Goal: Task Accomplishment & Management: Manage account settings

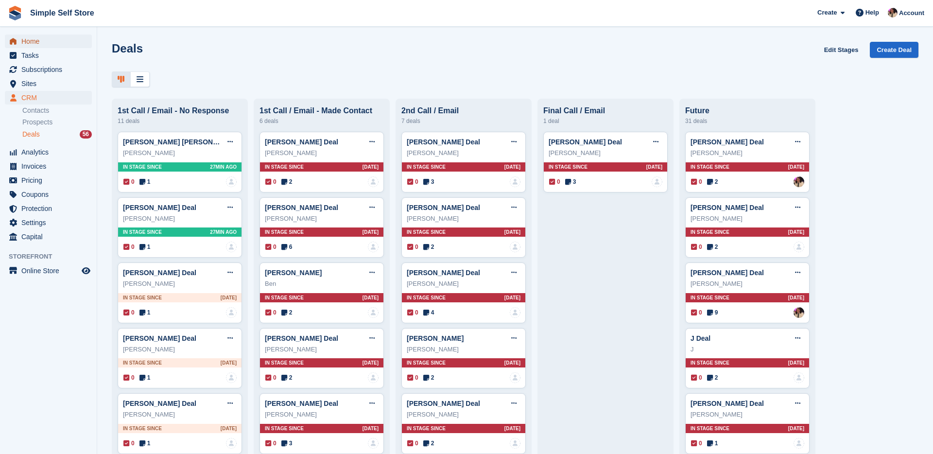
click at [27, 40] on span "Home" at bounding box center [50, 42] width 58 height 14
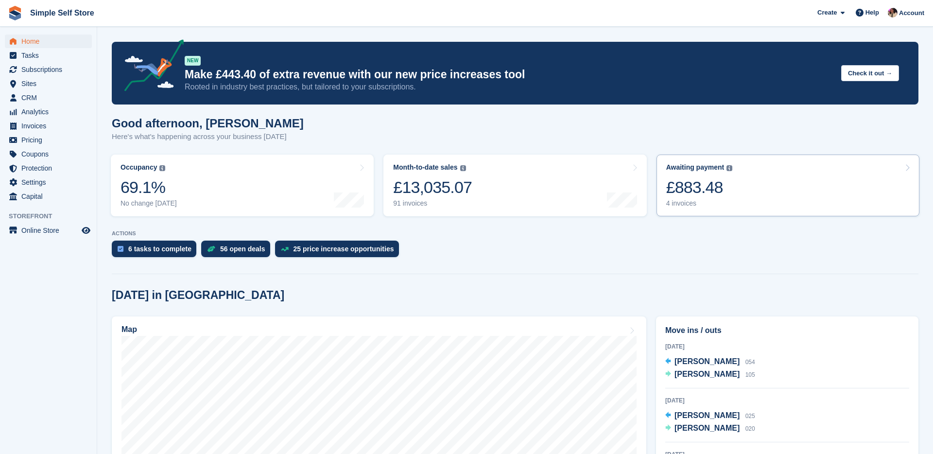
click at [794, 185] on link "Awaiting payment The total outstanding balance on all open invoices. £883.48 4 …" at bounding box center [788, 186] width 263 height 62
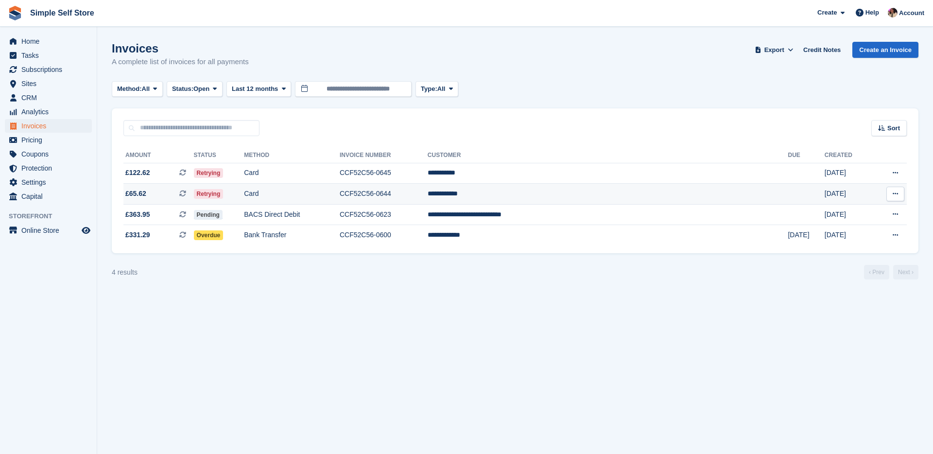
click at [428, 194] on td "CCF52C56-0644" at bounding box center [384, 194] width 88 height 21
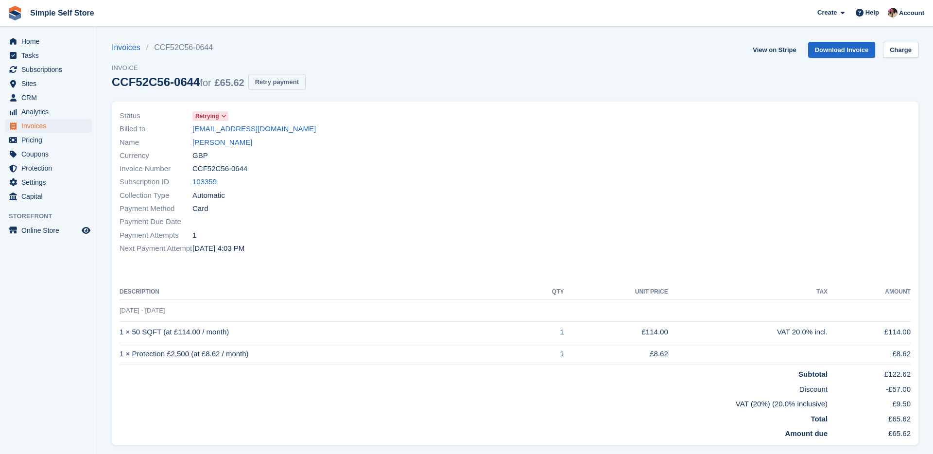
click at [281, 88] on button "Retry payment" at bounding box center [276, 82] width 57 height 16
click at [41, 97] on span "CRM" at bounding box center [50, 98] width 58 height 14
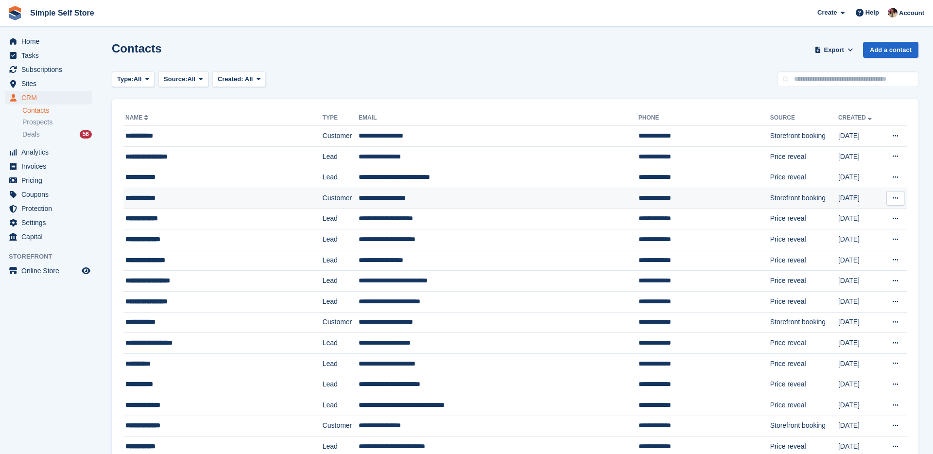
click at [189, 204] on td "**********" at bounding box center [222, 198] width 199 height 21
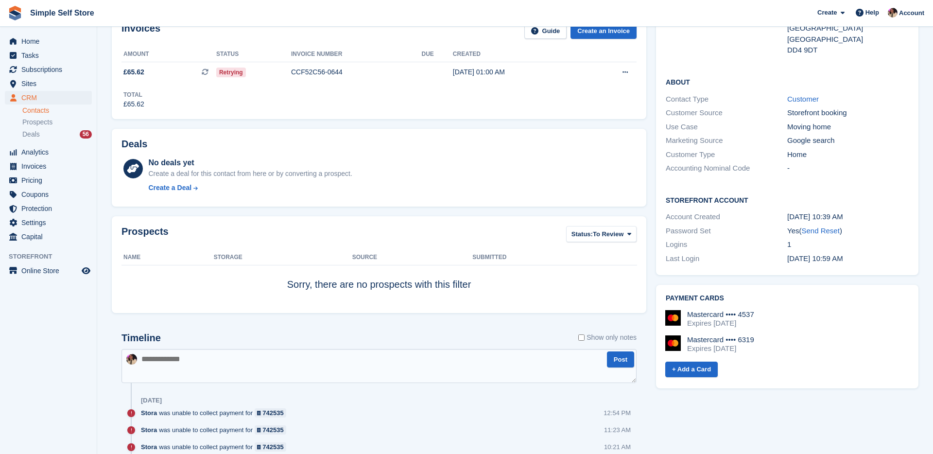
scroll to position [186, 0]
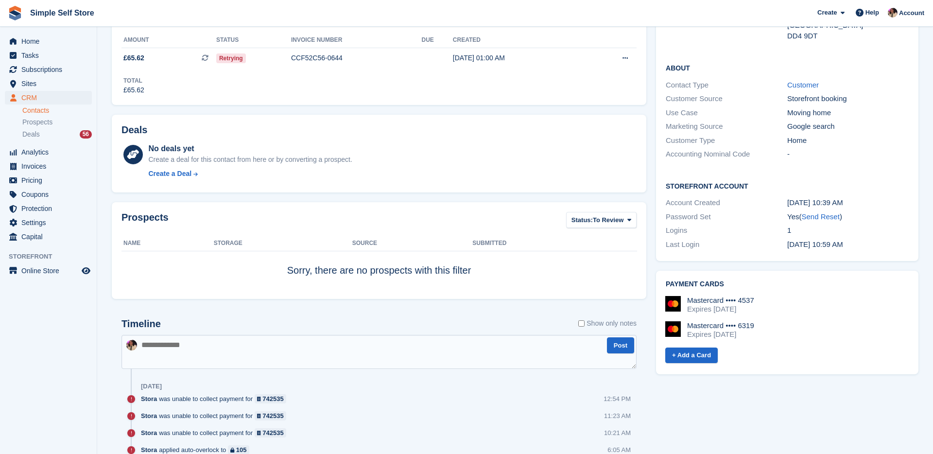
click at [786, 281] on h2 "Payment cards" at bounding box center [787, 285] width 243 height 8
click at [746, 305] on div "Expires September 2028" at bounding box center [720, 309] width 67 height 9
drag, startPoint x: 722, startPoint y: 311, endPoint x: 714, endPoint y: 287, distance: 25.1
click at [721, 321] on div "Mastercard •••• 6319 Expires August 2028" at bounding box center [720, 330] width 67 height 18
click at [714, 305] on div "Expires September 2028" at bounding box center [720, 309] width 67 height 9
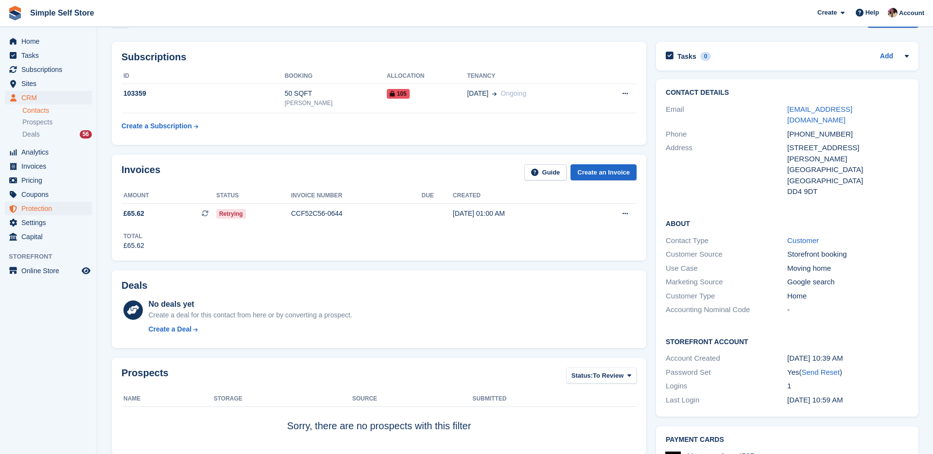
scroll to position [0, 0]
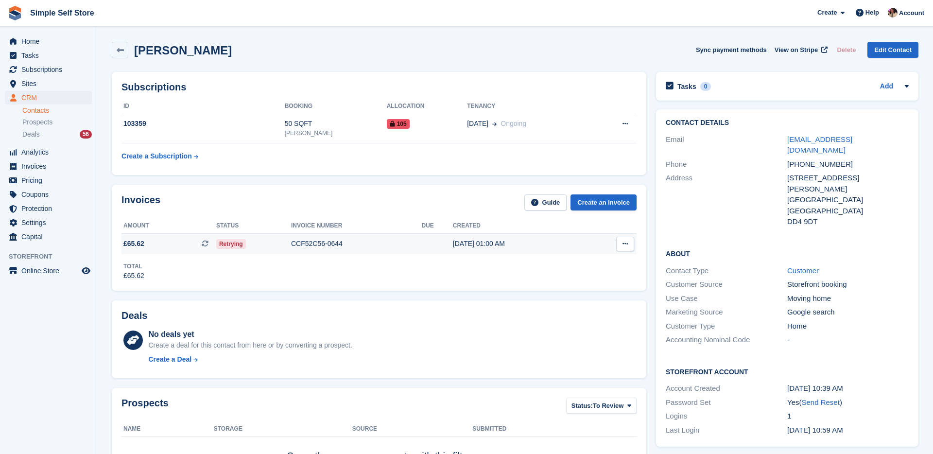
click at [337, 242] on div "CCF52C56-0644" at bounding box center [356, 244] width 131 height 10
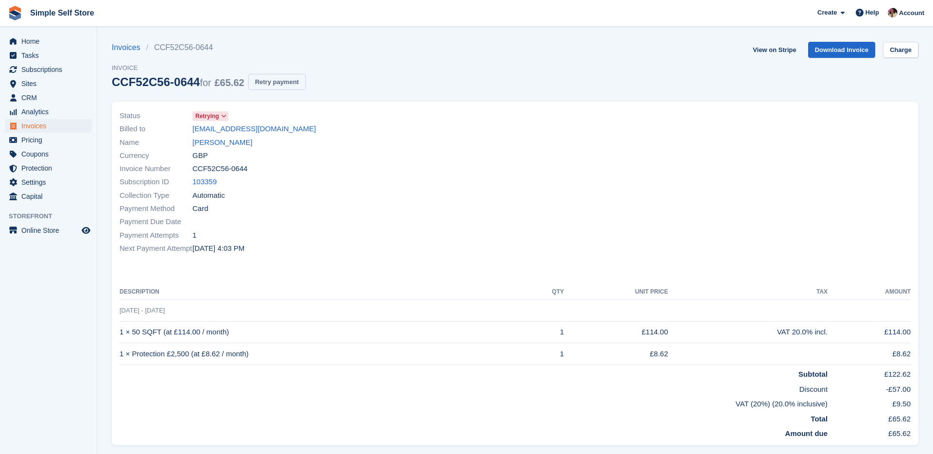
click at [304, 88] on button "Retry payment" at bounding box center [276, 82] width 57 height 16
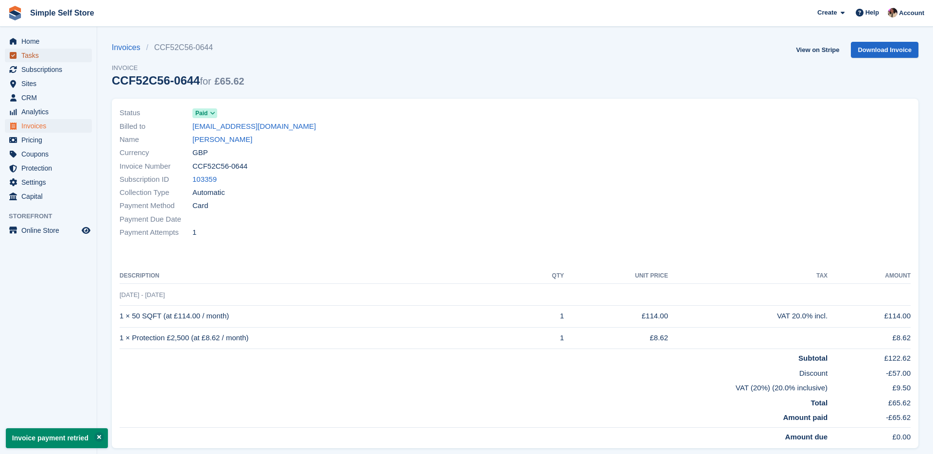
click at [46, 49] on span "Tasks" at bounding box center [50, 56] width 58 height 14
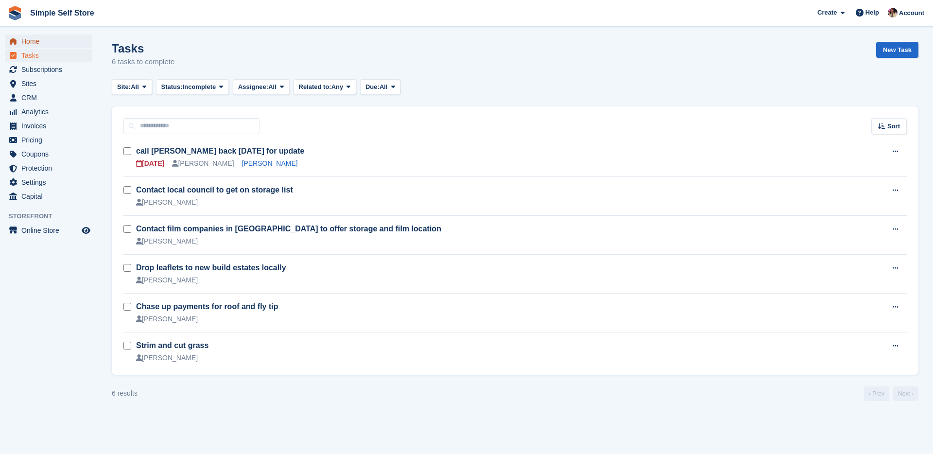
click at [45, 48] on span "Home" at bounding box center [50, 42] width 58 height 14
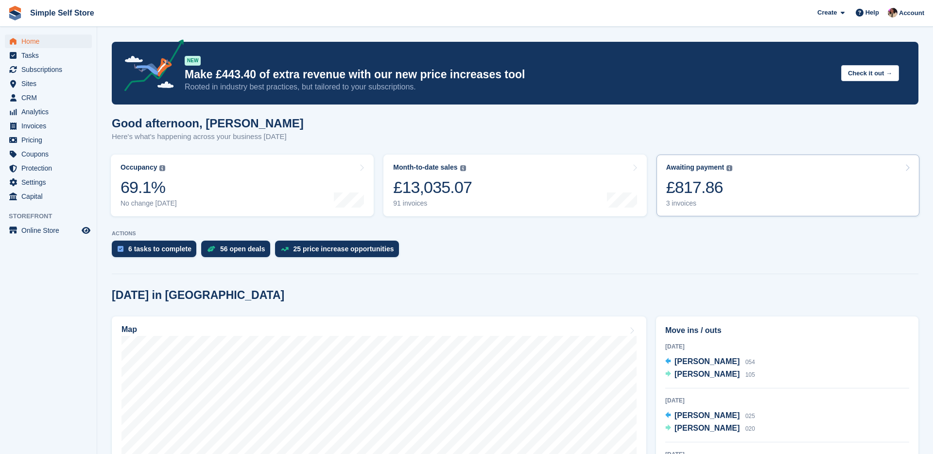
click at [718, 174] on div "Awaiting payment The total outstanding balance on all open invoices. £817.86 3 …" at bounding box center [699, 185] width 67 height 44
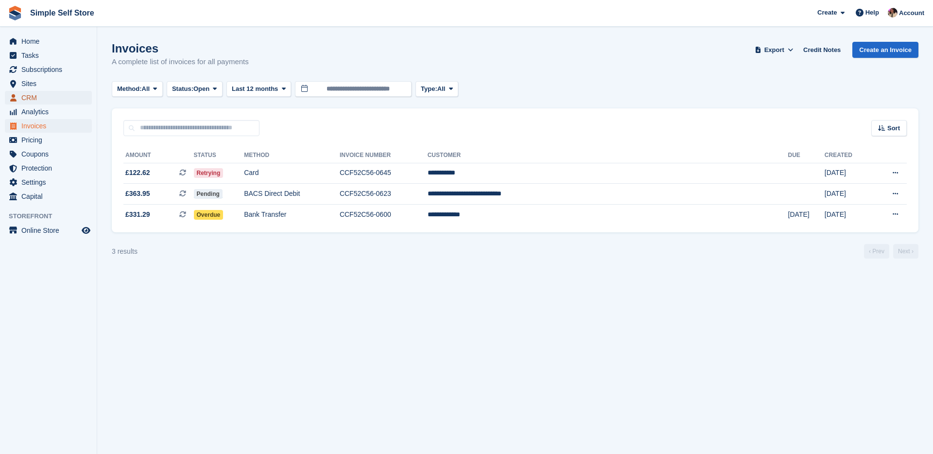
click at [21, 95] on span "CRM" at bounding box center [50, 98] width 58 height 14
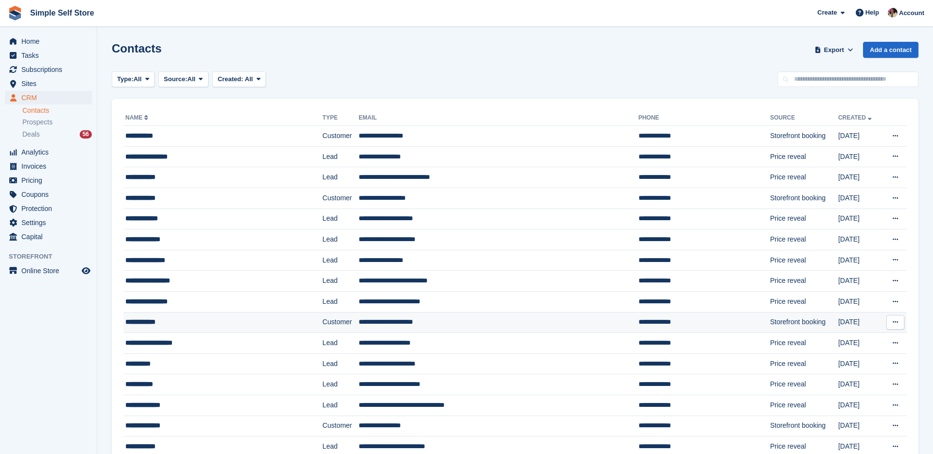
click at [158, 325] on div "**********" at bounding box center [205, 322] width 160 height 10
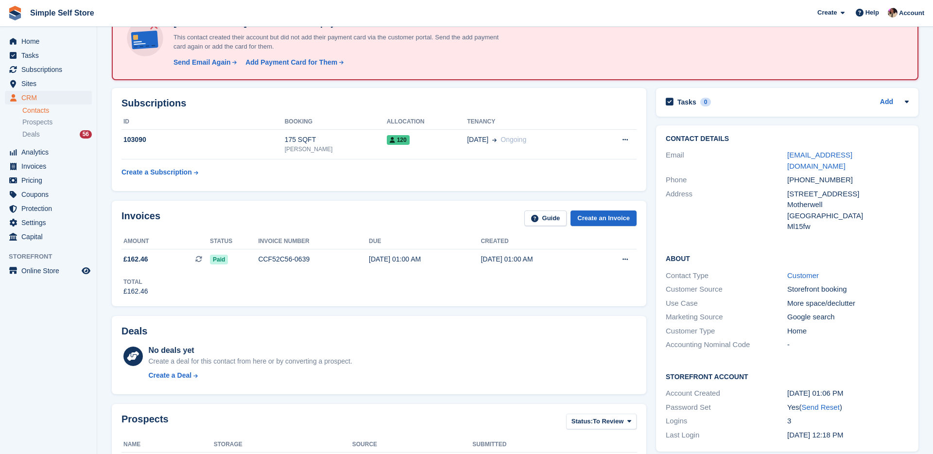
scroll to position [70, 0]
click at [333, 252] on td "CCF52C56-0639" at bounding box center [313, 259] width 111 height 20
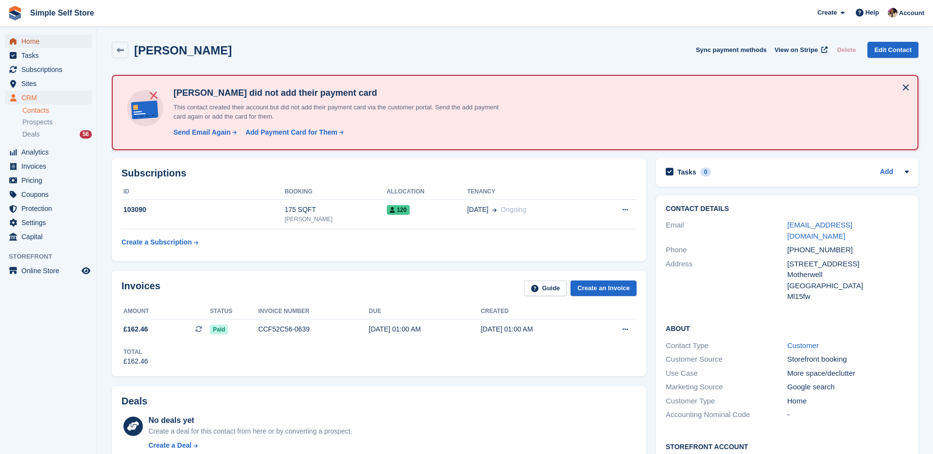
click at [35, 39] on span "Home" at bounding box center [50, 42] width 58 height 14
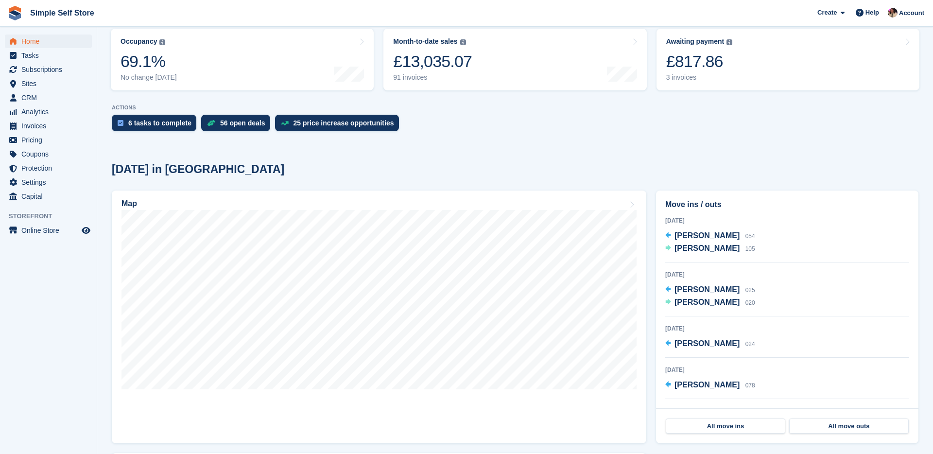
scroll to position [140, 0]
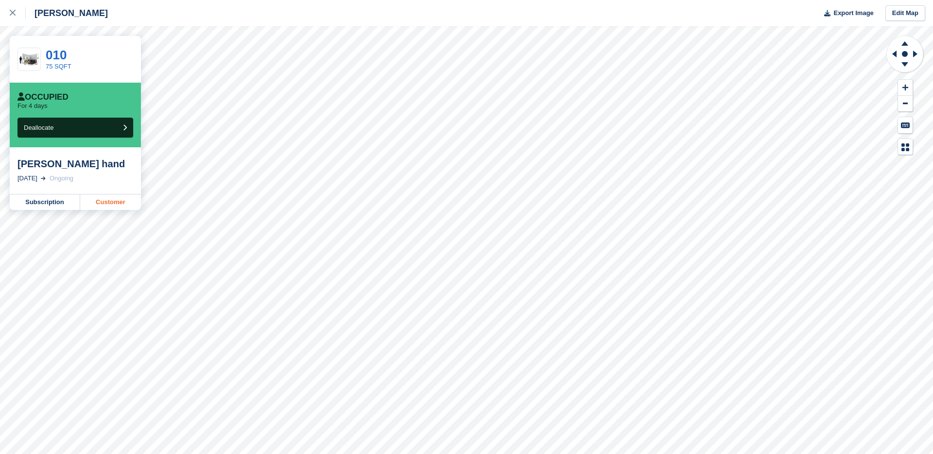
click at [95, 199] on link "Customer" at bounding box center [110, 202] width 61 height 16
click at [15, 16] on icon at bounding box center [13, 13] width 6 height 6
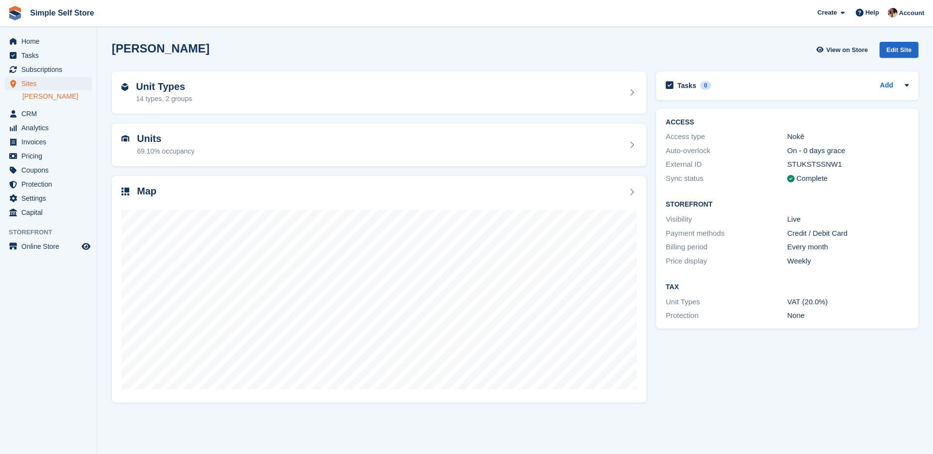
click at [33, 42] on span "Home" at bounding box center [50, 42] width 58 height 14
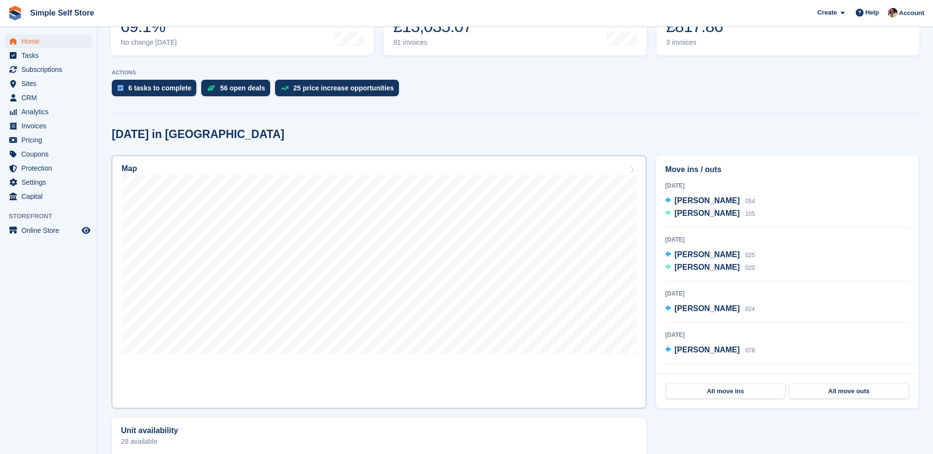
scroll to position [53, 0]
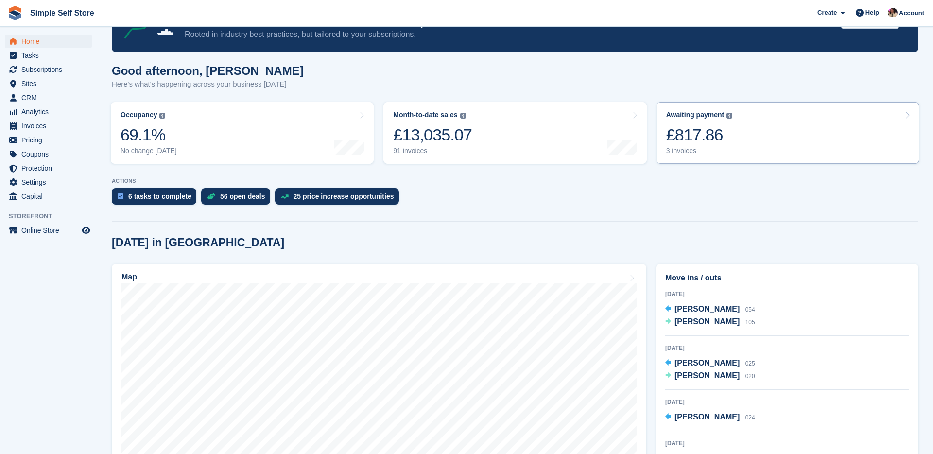
click at [757, 120] on link "Awaiting payment The total outstanding balance on all open invoices. £817.86 3 …" at bounding box center [788, 133] width 263 height 62
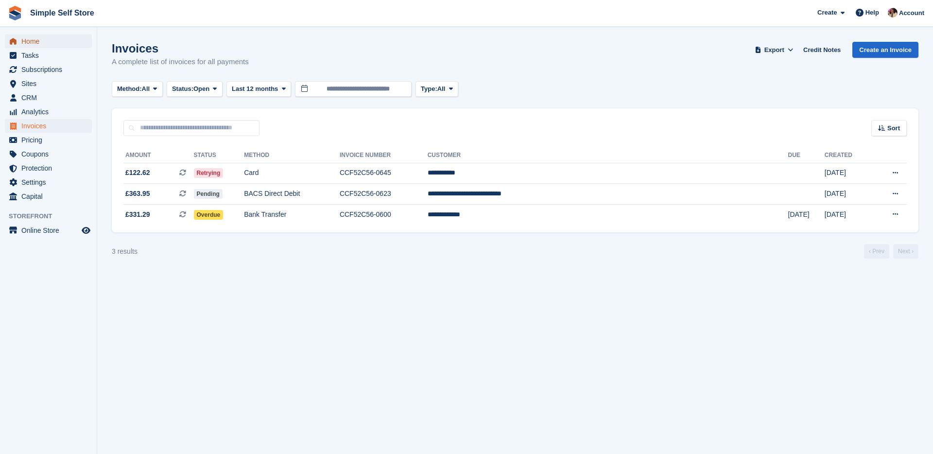
click at [27, 42] on span "Home" at bounding box center [50, 42] width 58 height 14
